Goal: Go to known website: Access a specific website the user already knows

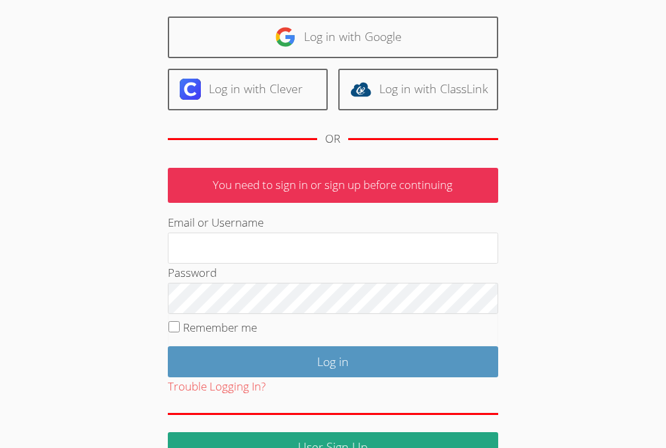
scroll to position [90, 0]
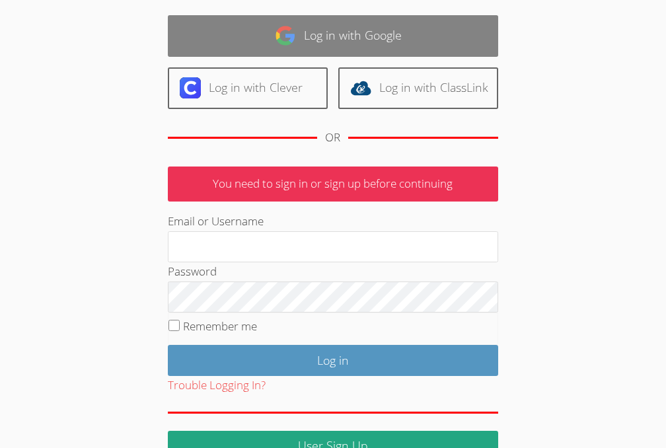
click at [329, 42] on link "Log in with Google" at bounding box center [333, 36] width 330 height 42
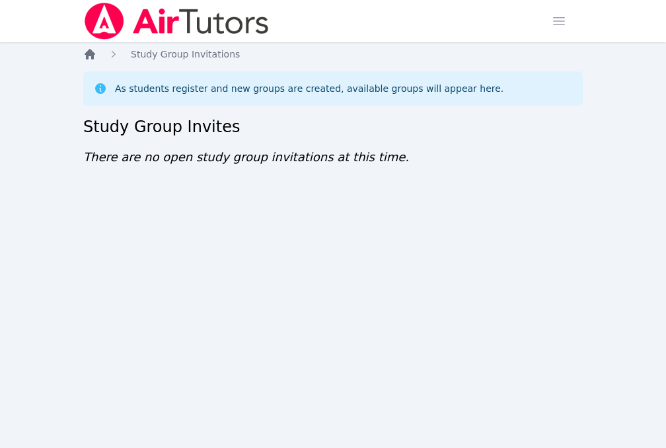
click at [93, 54] on icon "Breadcrumb" at bounding box center [90, 54] width 11 height 11
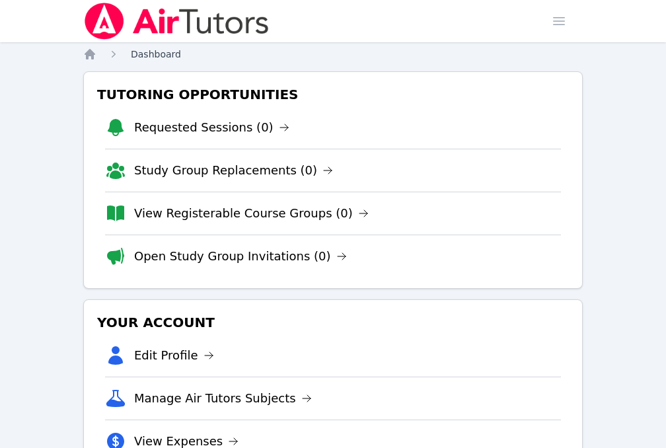
click at [165, 54] on span "Dashboard" at bounding box center [156, 54] width 50 height 11
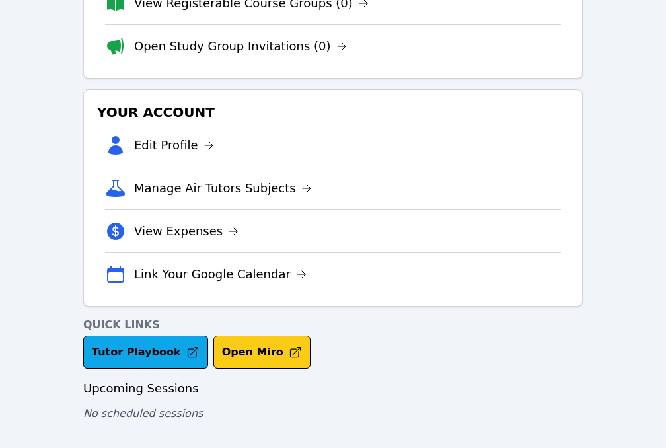
scroll to position [210, 0]
click at [245, 338] on button "Open Miro" at bounding box center [261, 351] width 97 height 33
